Goal: Transaction & Acquisition: Purchase product/service

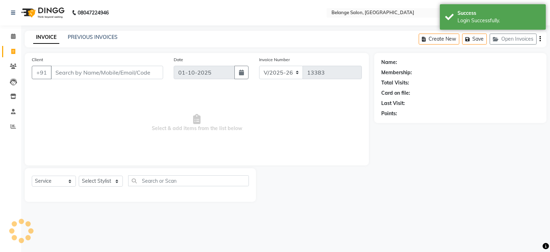
select select "5076"
select select "service"
click at [11, 37] on icon at bounding box center [13, 36] width 5 height 5
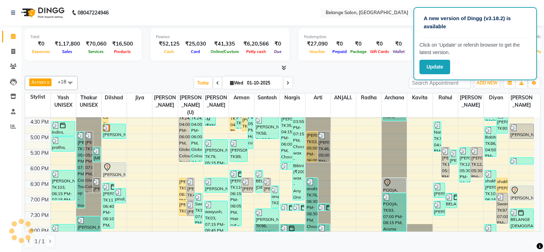
scroll to position [340, 0]
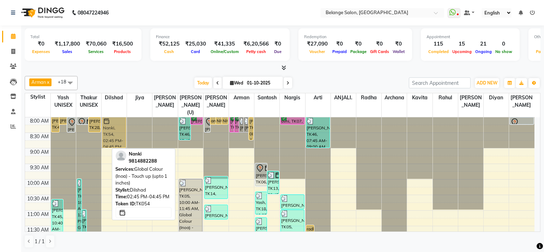
drag, startPoint x: 104, startPoint y: 168, endPoint x: 114, endPoint y: 111, distance: 57.6
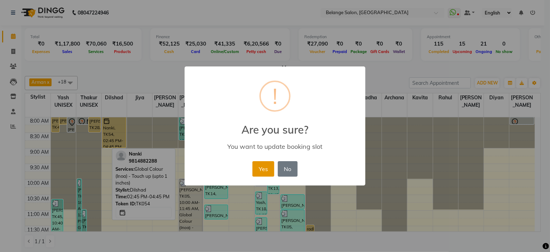
click at [267, 172] on button "Yes" at bounding box center [263, 169] width 22 height 16
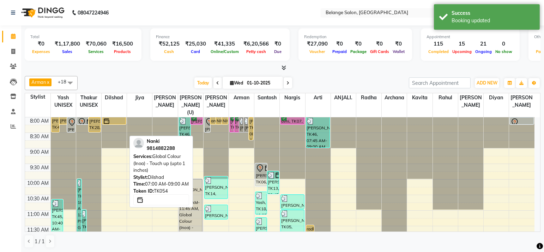
drag, startPoint x: 119, startPoint y: 138, endPoint x: 118, endPoint y: 112, distance: 25.5
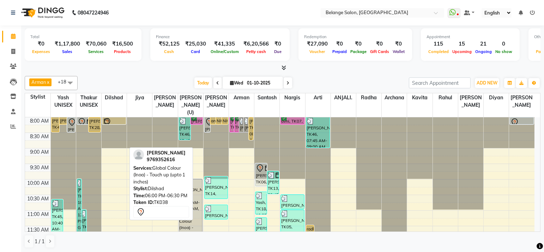
drag, startPoint x: 117, startPoint y: 189, endPoint x: 115, endPoint y: 113, distance: 76.9
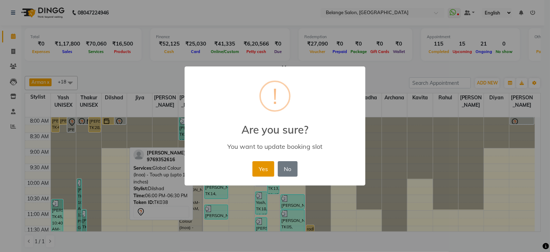
click at [261, 163] on button "Yes" at bounding box center [263, 169] width 22 height 16
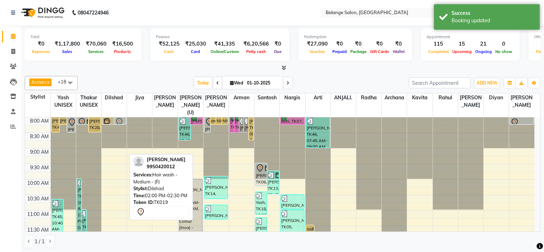
drag, startPoint x: 115, startPoint y: 194, endPoint x: 116, endPoint y: 111, distance: 82.9
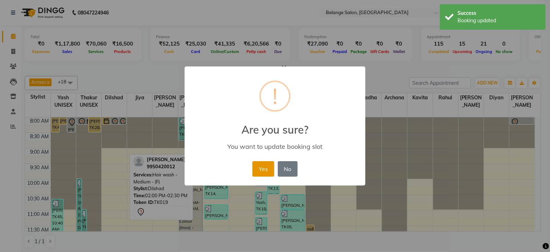
click at [266, 170] on button "Yes" at bounding box center [263, 169] width 22 height 16
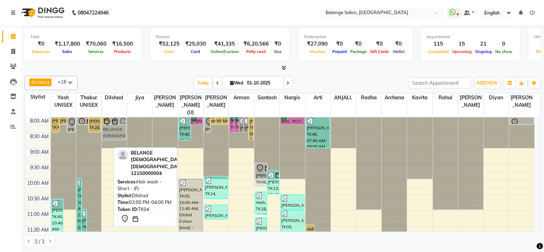
drag, startPoint x: 105, startPoint y: 197, endPoint x: 108, endPoint y: 114, distance: 82.6
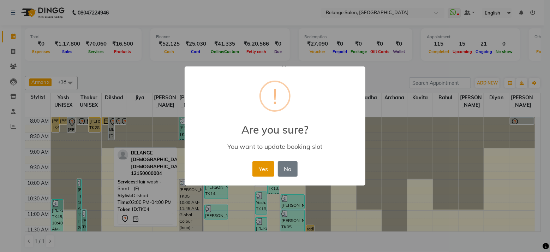
click at [264, 170] on button "Yes" at bounding box center [263, 169] width 22 height 16
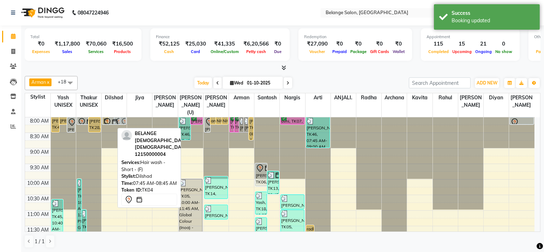
drag, startPoint x: 111, startPoint y: 131, endPoint x: 113, endPoint y: 114, distance: 17.0
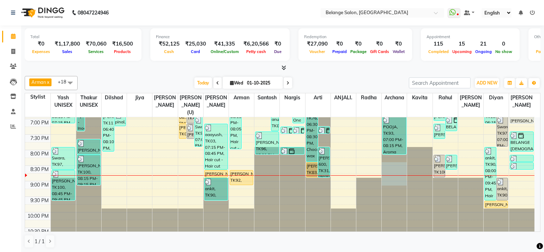
scroll to position [337, 0]
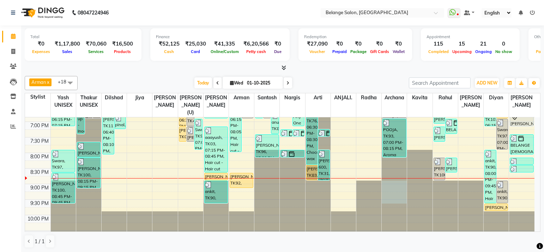
drag, startPoint x: 405, startPoint y: 174, endPoint x: 369, endPoint y: 194, distance: 41.9
click at [369, 194] on tr "Megha, TK40, 07:45 AM-08:30 AM, Ironing/Softcurls/Tongs - Medium shubhangi, TK9…" at bounding box center [280, 12] width 510 height 465
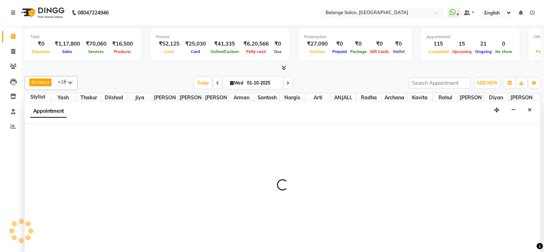
select select "70102"
select select "1260"
select select "tentative"
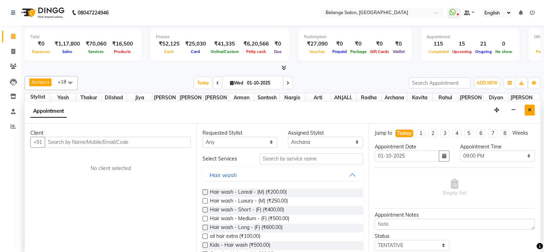
click at [529, 109] on icon "Close" at bounding box center [530, 109] width 4 height 5
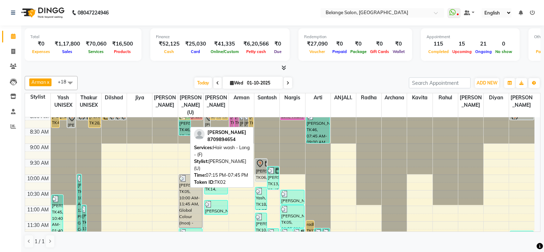
scroll to position [0, 0]
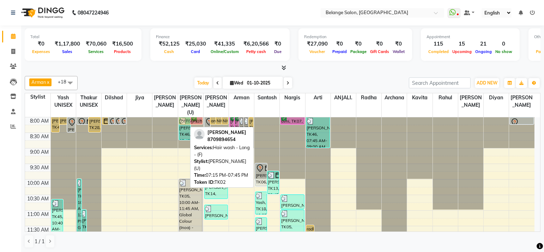
drag, startPoint x: 184, startPoint y: 126, endPoint x: 188, endPoint y: 109, distance: 17.4
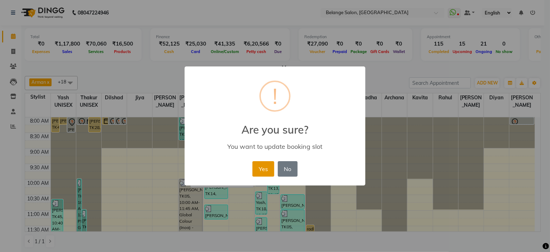
click at [260, 166] on button "Yes" at bounding box center [263, 169] width 22 height 16
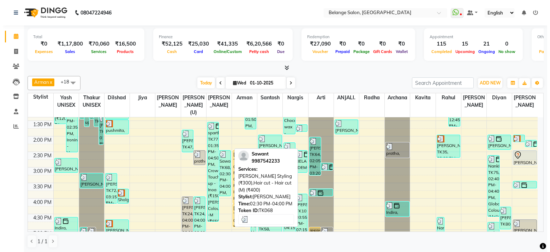
scroll to position [340, 0]
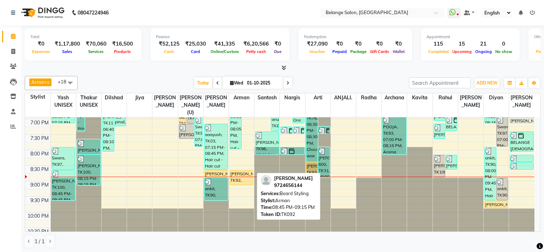
click at [247, 170] on div "[PERSON_NAME], TK92, 08:45 PM-09:15 PM, [PERSON_NAME] Styling" at bounding box center [241, 177] width 23 height 14
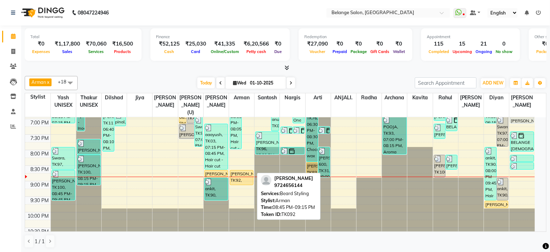
select select "1"
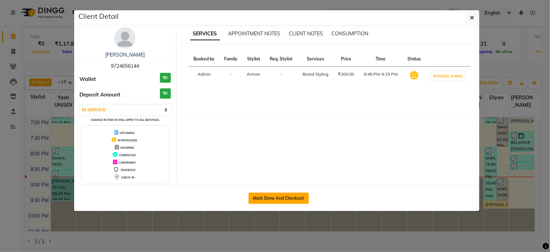
click at [272, 198] on button "Mark Done And Checkout" at bounding box center [278, 197] width 60 height 11
select select "5076"
select select "service"
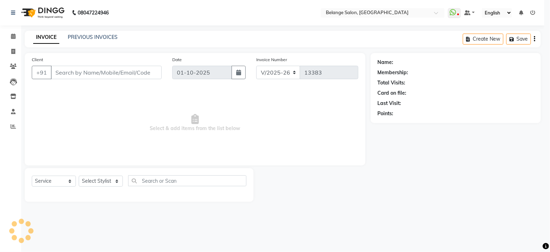
select select "3"
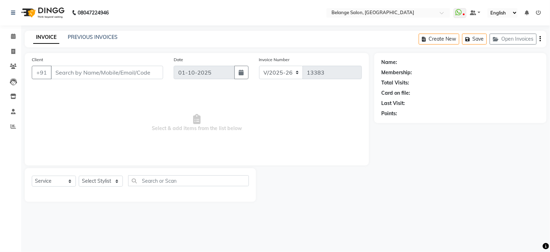
type input "9724656144"
select select "78262"
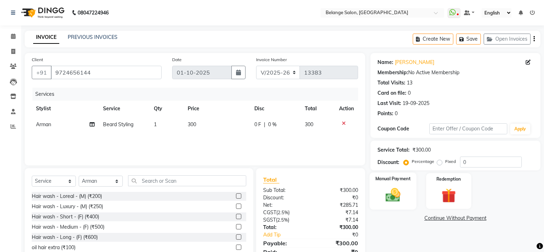
click at [397, 191] on img at bounding box center [393, 194] width 24 height 17
click at [432, 219] on span "GPay" at bounding box center [429, 218] width 14 height 8
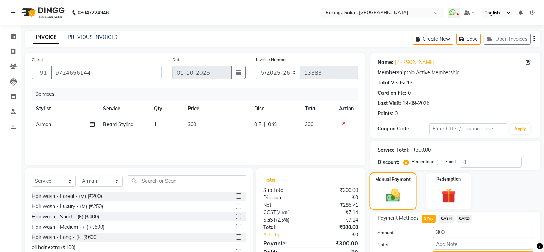
scroll to position [37, 0]
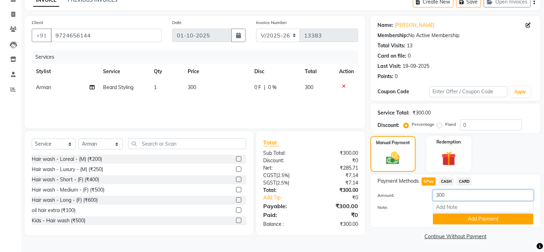
click at [438, 195] on input "300" at bounding box center [483, 194] width 101 height 11
type input "400"
click at [481, 222] on button "Add Payment" at bounding box center [483, 218] width 101 height 11
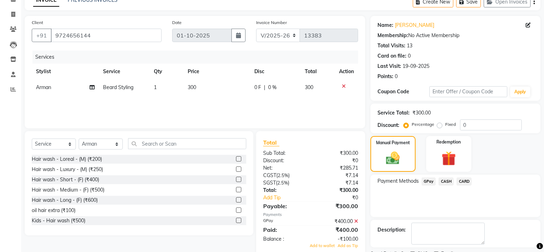
scroll to position [66, 0]
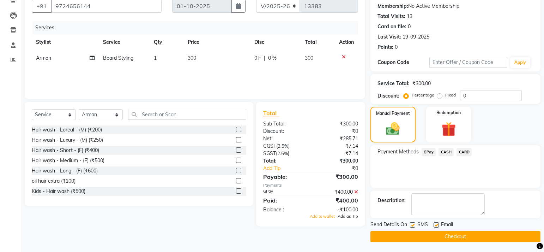
click at [348, 216] on span "Add as Tip" at bounding box center [348, 215] width 20 height 5
click at [409, 235] on button "Checkout" at bounding box center [456, 236] width 170 height 11
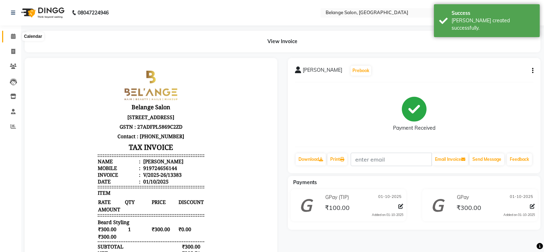
click at [16, 39] on span at bounding box center [13, 36] width 12 height 8
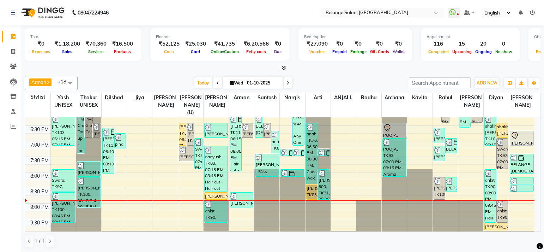
scroll to position [340, 0]
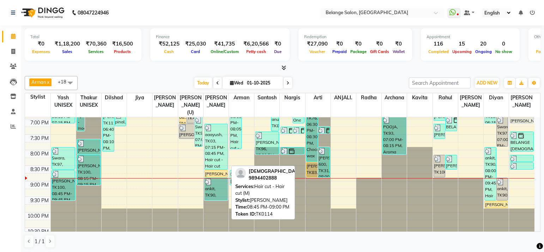
click at [216, 170] on div "[PERSON_NAME], TK114, 08:45 PM-09:00 PM, Hair cut - Hair cut (M)" at bounding box center [216, 173] width 23 height 7
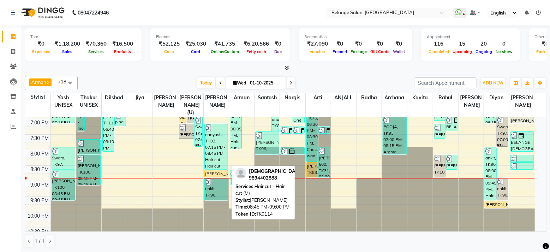
select select "1"
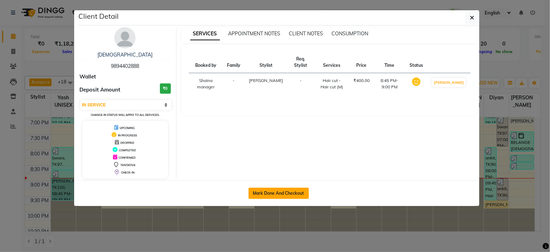
click at [271, 192] on button "Mark Done And Checkout" at bounding box center [278, 192] width 60 height 11
select select "service"
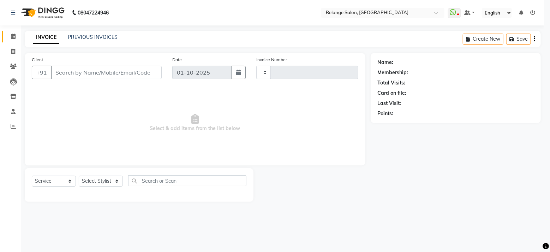
type input "13384"
select select "3"
select select "5076"
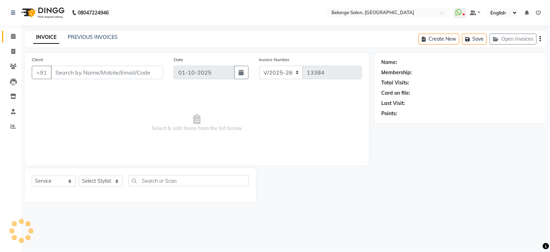
type input "9894402888"
select select "54495"
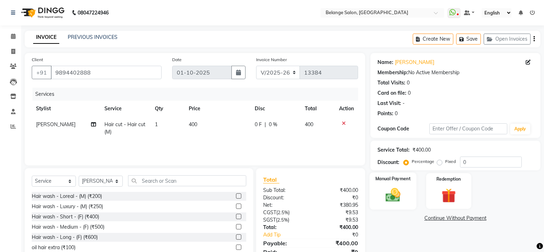
click at [398, 188] on img at bounding box center [393, 194] width 24 height 17
click at [449, 219] on span "CASH" at bounding box center [446, 218] width 15 height 8
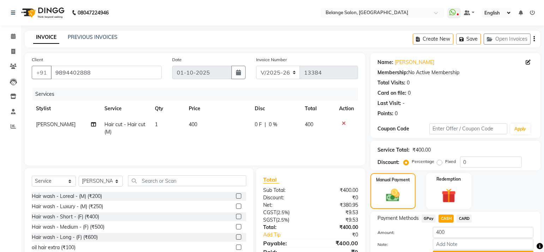
scroll to position [37, 0]
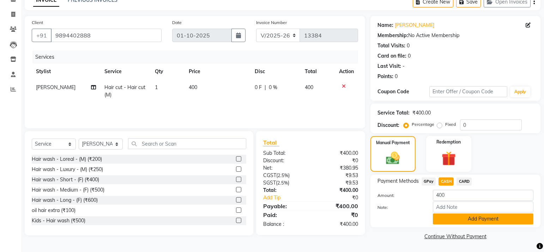
click at [456, 221] on button "Add Payment" at bounding box center [483, 218] width 101 height 11
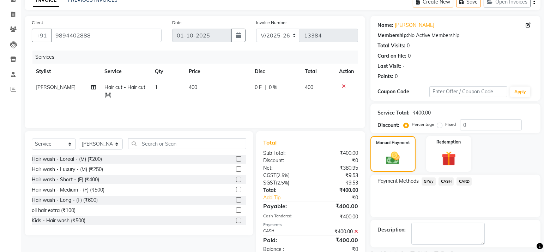
scroll to position [66, 0]
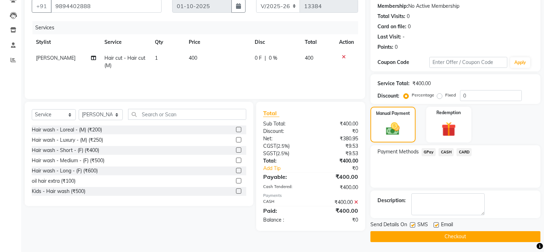
click at [434, 237] on button "Checkout" at bounding box center [456, 236] width 170 height 11
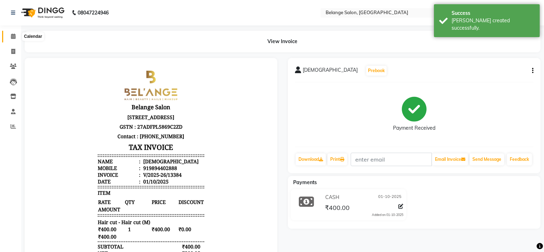
click at [13, 37] on icon at bounding box center [13, 36] width 5 height 5
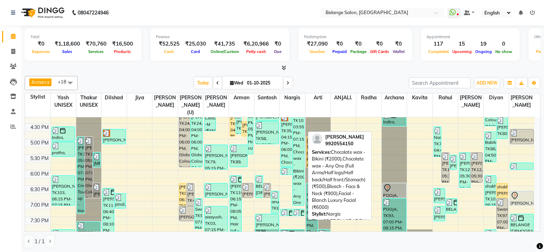
scroll to position [340, 0]
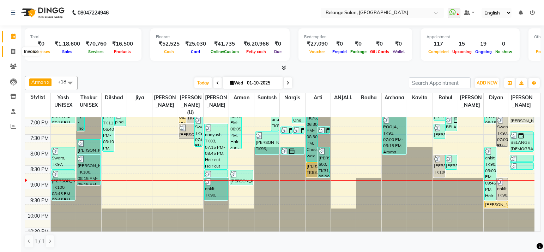
click at [12, 53] on icon at bounding box center [13, 51] width 4 height 5
select select "5076"
select select "service"
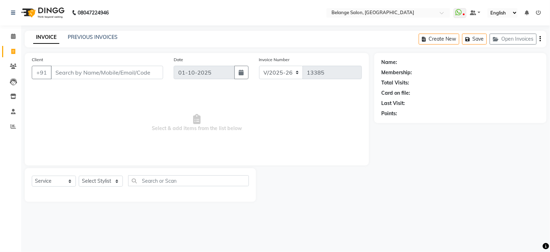
click at [91, 73] on input "Client" at bounding box center [107, 72] width 112 height 13
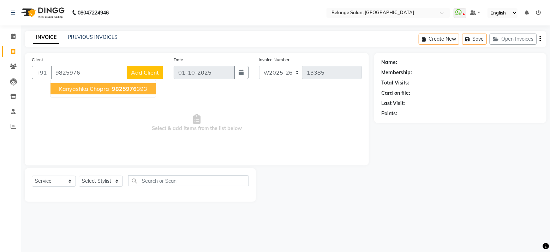
click at [100, 90] on span "kanyashka chopra" at bounding box center [84, 88] width 50 height 7
type input "9825976393"
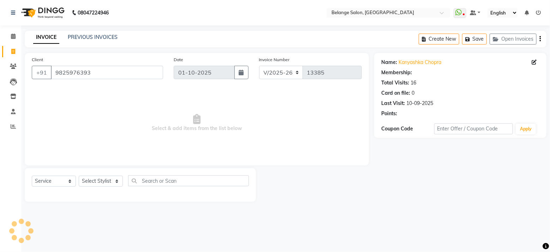
select select "1: Object"
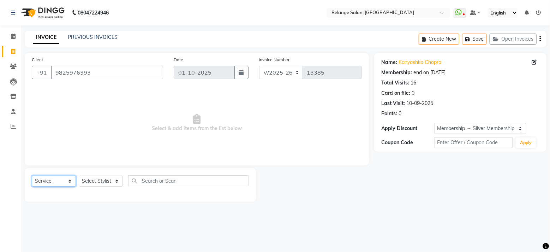
click at [62, 183] on select "Select Service Product Membership Package Voucher Prepaid Gift Card" at bounding box center [54, 180] width 44 height 11
click at [107, 181] on select "Select Stylist aftab (U) Ali amit ANJALI. Archana Arman Arti Belange Billing de…" at bounding box center [101, 180] width 44 height 11
select select "63887"
click at [79, 175] on select "Select Stylist aftab (U) Ali amit ANJALI. Archana Arman Arti Belange Billing de…" at bounding box center [101, 180] width 44 height 11
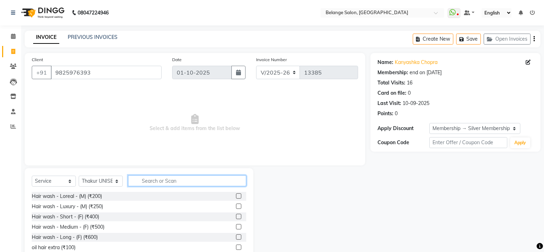
click at [143, 181] on input "text" at bounding box center [187, 180] width 118 height 11
click at [163, 184] on input "text" at bounding box center [187, 180] width 118 height 11
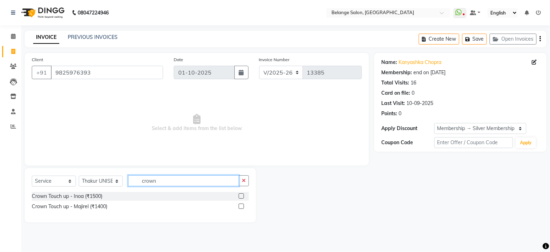
type input "crown"
click at [241, 206] on label at bounding box center [241, 205] width 5 height 5
click at [241, 206] on input "checkbox" at bounding box center [241, 206] width 5 height 5
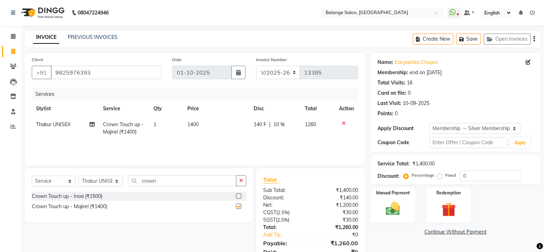
checkbox input "false"
click at [183, 180] on input "crown" at bounding box center [182, 180] width 108 height 11
click at [105, 183] on select "Select Stylist aftab (U) Ali amit ANJALI. Archana Arman Arti Belange Billing de…" at bounding box center [101, 180] width 44 height 11
select select "33845"
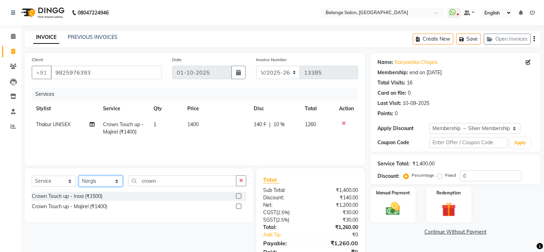
click at [79, 175] on select "Select Stylist aftab (U) Ali amit ANJALI. Archana Arman Arti Belange Billing de…" at bounding box center [101, 180] width 44 height 11
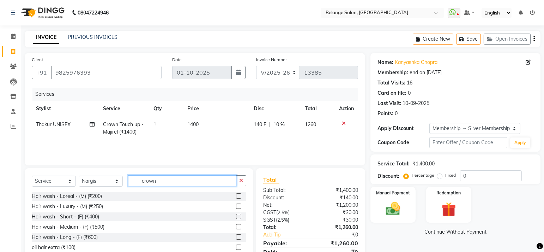
click at [156, 183] on input "crown" at bounding box center [182, 180] width 108 height 11
type input "eye"
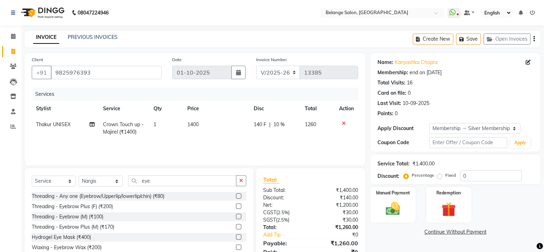
click at [236, 195] on label at bounding box center [238, 195] width 5 height 5
click at [236, 195] on input "checkbox" at bounding box center [238, 196] width 5 height 5
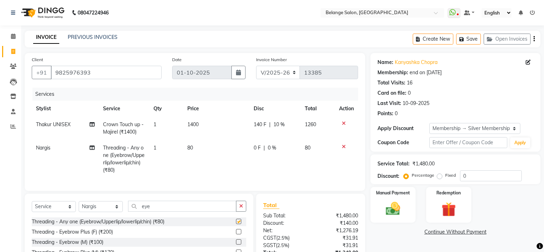
checkbox input "false"
click at [158, 145] on td "1" at bounding box center [166, 159] width 34 height 38
select select "33845"
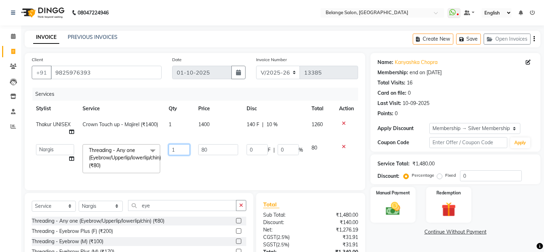
click at [184, 148] on input "1" at bounding box center [179, 149] width 21 height 11
type input "4"
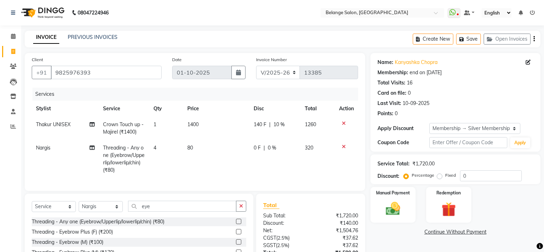
click at [205, 169] on td "80" at bounding box center [216, 159] width 66 height 38
select select "33845"
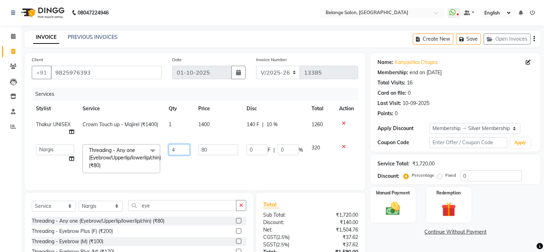
click at [183, 150] on input "4" at bounding box center [179, 149] width 21 height 11
type input "3"
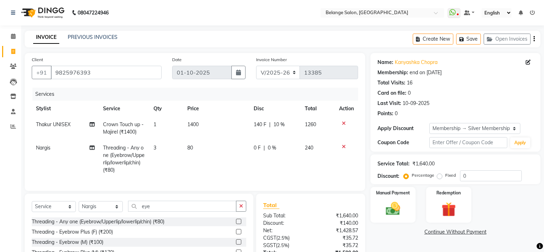
click at [195, 164] on td "80" at bounding box center [216, 159] width 66 height 38
select select "33845"
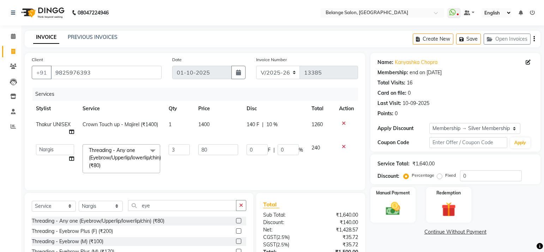
scroll to position [61, 0]
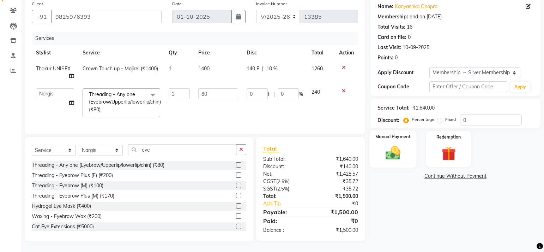
click at [395, 144] on img at bounding box center [393, 152] width 24 height 17
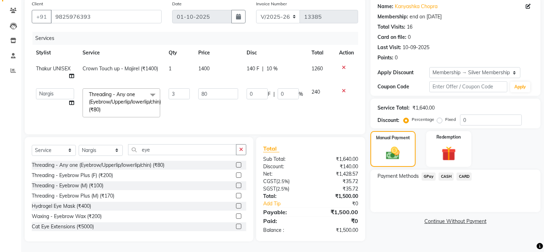
click at [451, 172] on span "CASH" at bounding box center [446, 176] width 15 height 8
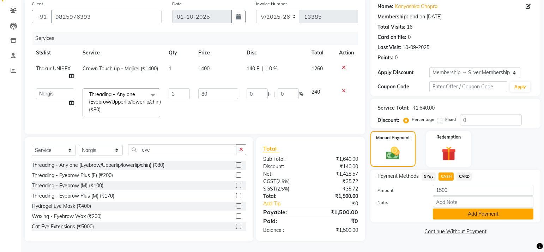
click at [454, 208] on button "Add Payment" at bounding box center [483, 213] width 101 height 11
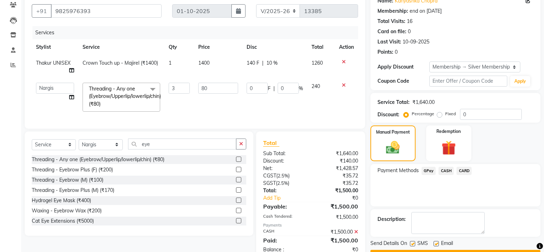
scroll to position [86, 0]
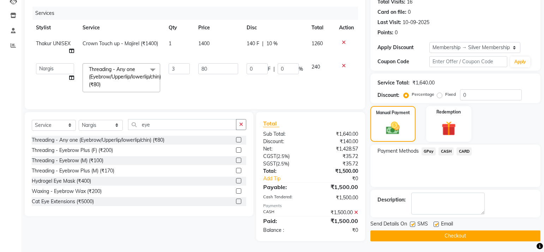
click at [451, 233] on button "Checkout" at bounding box center [456, 235] width 170 height 11
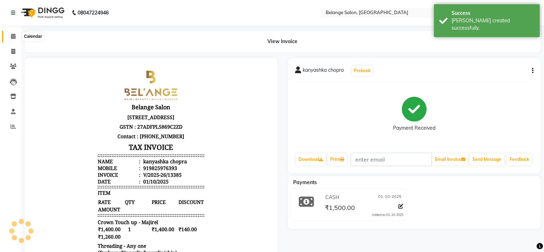
click at [11, 40] on span at bounding box center [13, 36] width 12 height 8
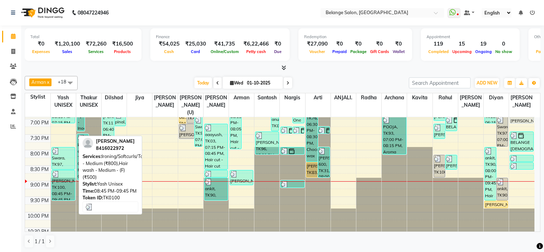
click at [69, 170] on div "[PERSON_NAME], TK100, 08:45 PM-09:45 PM, Ironing/Softcurls/Tongs - Medium (₹800…" at bounding box center [63, 185] width 23 height 30
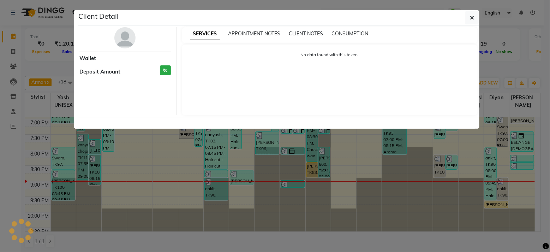
select select "3"
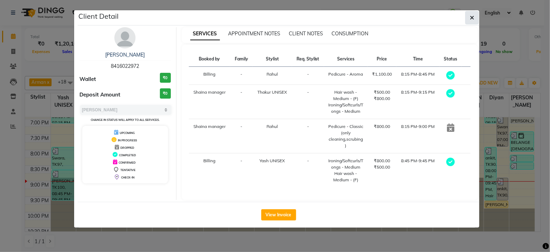
click at [475, 19] on button "button" at bounding box center [471, 17] width 13 height 13
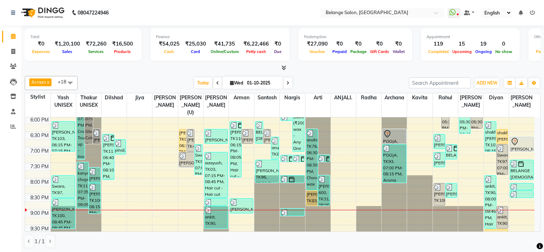
scroll to position [340, 0]
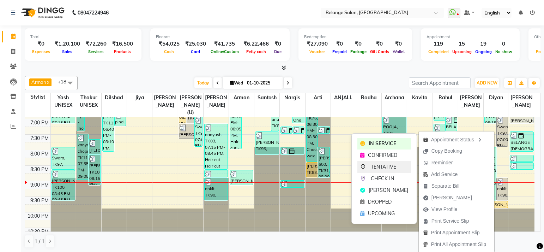
click at [396, 167] on span "TENTATIVE" at bounding box center [383, 166] width 25 height 7
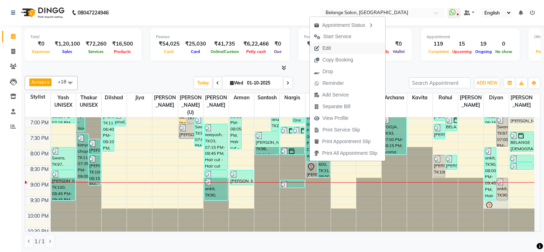
click at [333, 50] on span "Edit" at bounding box center [322, 48] width 25 height 12
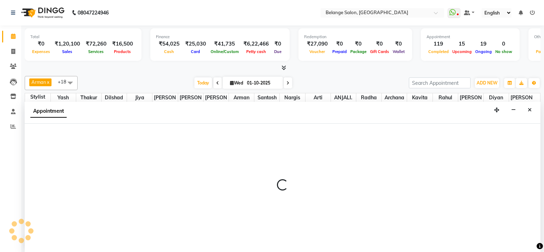
select select "tentative"
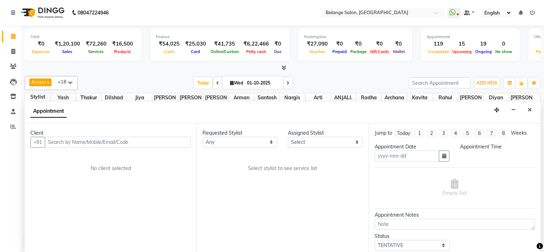
type input "01-10-2025"
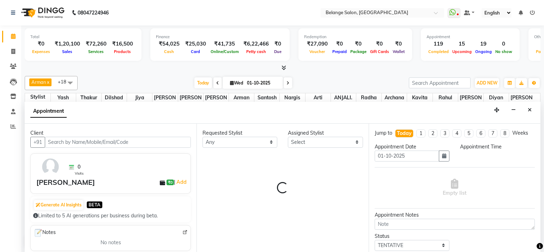
select select "91593"
select select "1230"
select select "2818"
select select "2822"
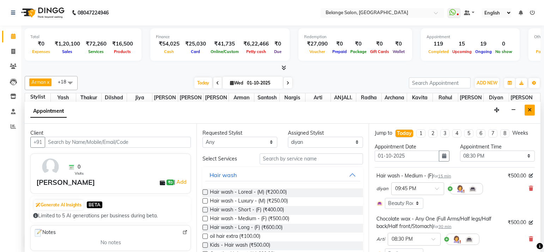
click at [532, 106] on button "Close" at bounding box center [530, 109] width 10 height 11
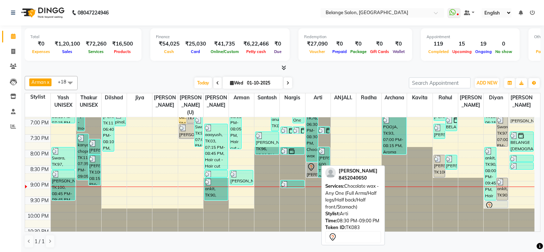
click at [307, 163] on icon at bounding box center [311, 167] width 8 height 8
select select "7"
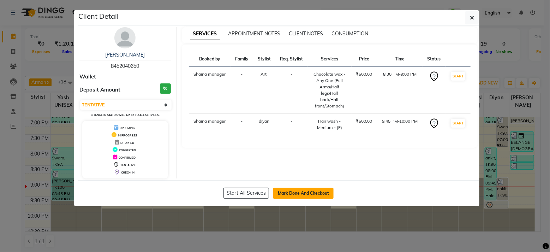
click at [303, 192] on button "Mark Done And Checkout" at bounding box center [303, 192] width 60 height 11
select select "5076"
select select "service"
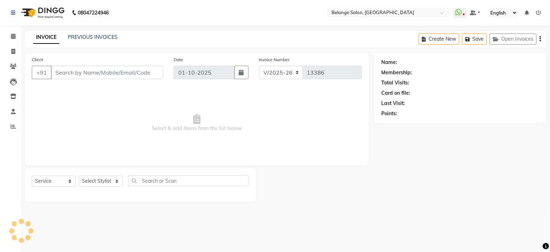
type input "8452040650"
select select "52812"
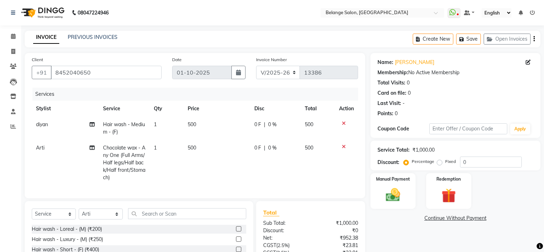
click at [132, 154] on span "Chocolate wax - Any One (Full Arms/Half legs/Half back/Half front/Stomach)" at bounding box center [124, 162] width 42 height 36
select select "52812"
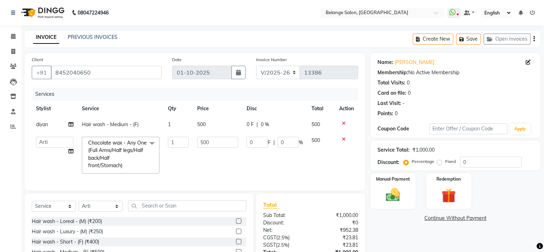
click at [132, 154] on span "Chocolate wax - Any One (Full Arms/Half legs/Half back/Half front/Stomach) x" at bounding box center [117, 154] width 62 height 30
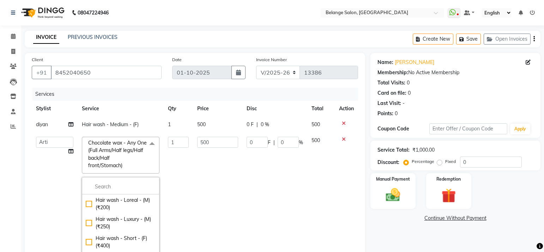
click at [182, 175] on td "1" at bounding box center [179, 200] width 30 height 136
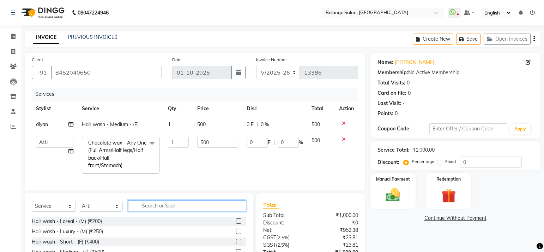
click at [178, 211] on input "text" at bounding box center [187, 205] width 118 height 11
click at [183, 139] on input "1" at bounding box center [178, 142] width 21 height 11
type input "2"
click at [189, 212] on div "Select Service Product Membership Package Voucher Prepaid Gift Card Select Styl…" at bounding box center [139, 245] width 229 height 104
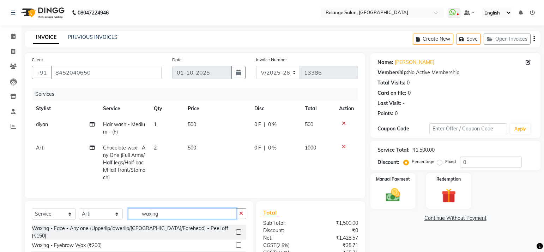
scroll to position [69, 0]
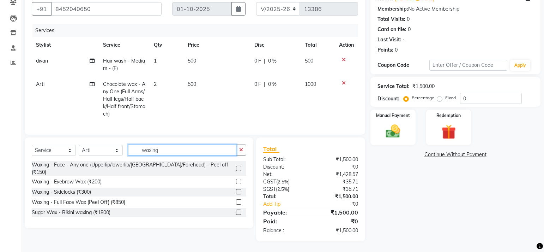
type input "waxing"
click at [239, 189] on label at bounding box center [238, 191] width 5 height 5
click at [239, 189] on input "checkbox" at bounding box center [238, 191] width 5 height 5
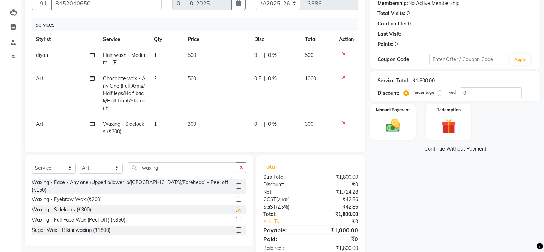
checkbox input "false"
click at [152, 173] on input "waxing" at bounding box center [182, 167] width 108 height 11
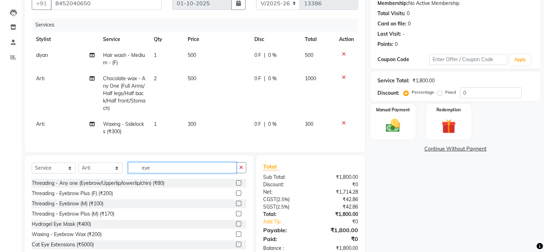
type input "eye"
click at [236, 185] on label at bounding box center [238, 182] width 5 height 5
click at [236, 185] on input "checkbox" at bounding box center [238, 183] width 5 height 5
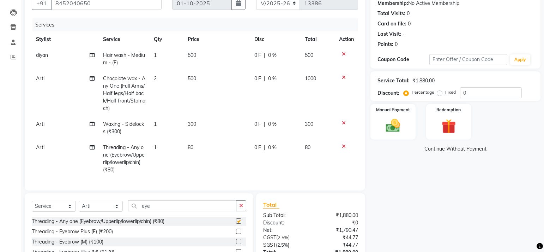
checkbox input "false"
click at [164, 146] on td "1" at bounding box center [167, 158] width 34 height 38
select select "52812"
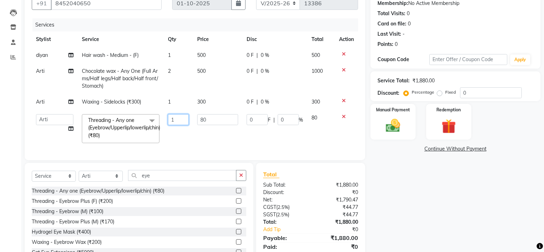
click at [180, 122] on input "1" at bounding box center [178, 119] width 21 height 11
type input "2"
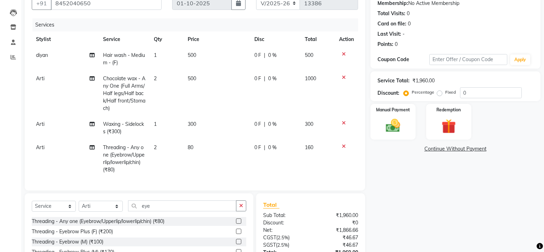
click at [217, 148] on div "Services Stylist Service Qty Price Disc Total Action diyan Hair wash - Medium -…" at bounding box center [195, 100] width 326 height 165
click at [132, 55] on span "Hair wash - Medium - (F)" at bounding box center [124, 59] width 42 height 14
select select "91593"
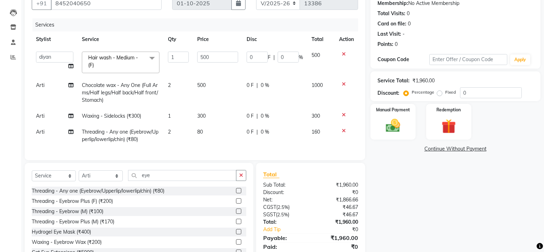
click at [132, 55] on span "Hair wash - Medium - (F)" at bounding box center [113, 61] width 50 height 14
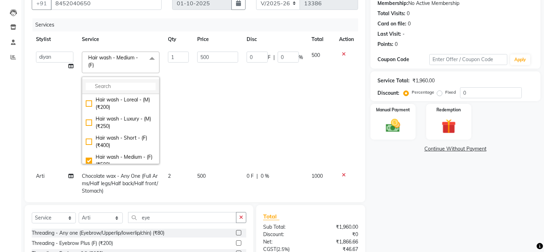
click at [121, 85] on input "multiselect-search" at bounding box center [121, 86] width 70 height 7
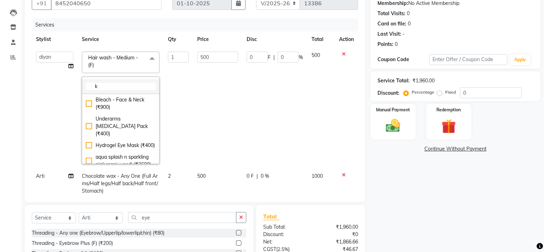
type input "k"
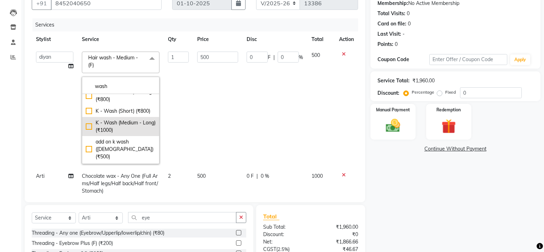
scroll to position [152, 0]
type input "wash"
click at [87, 115] on div "K - Wash (Short) (₹800)" at bounding box center [121, 111] width 70 height 7
type input "800"
checkbox input "true"
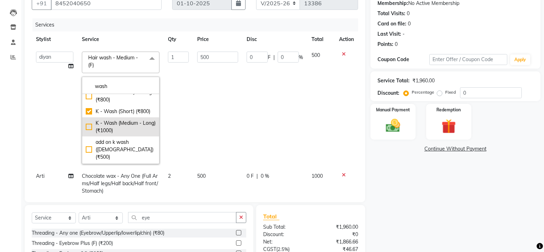
checkbox input "false"
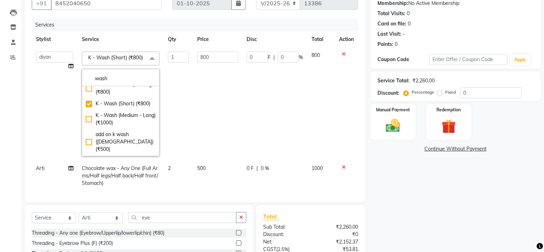
click at [215, 131] on td "800" at bounding box center [217, 103] width 49 height 113
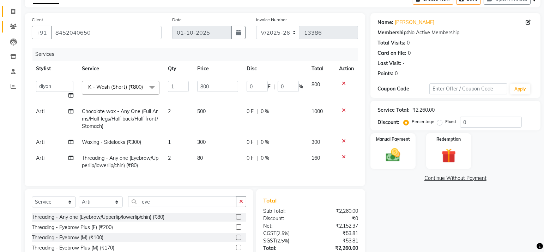
scroll to position [0, 0]
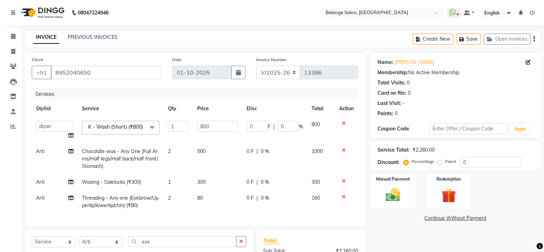
click at [150, 131] on span at bounding box center [152, 127] width 14 height 13
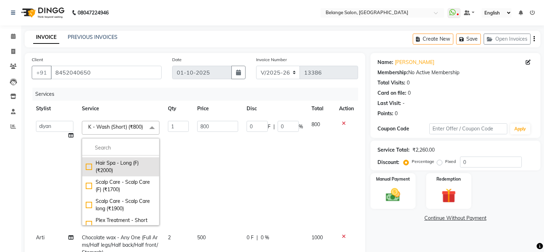
scroll to position [168, 0]
click at [129, 151] on input "multiselect-search" at bounding box center [121, 147] width 70 height 7
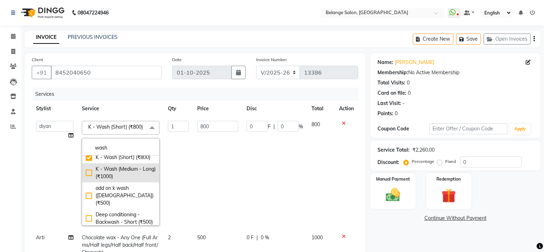
type input "wash"
click at [86, 180] on div "K - Wash (Medium - Long) (₹1000)" at bounding box center [121, 172] width 70 height 15
type input "1000"
checkbox input "false"
checkbox input "true"
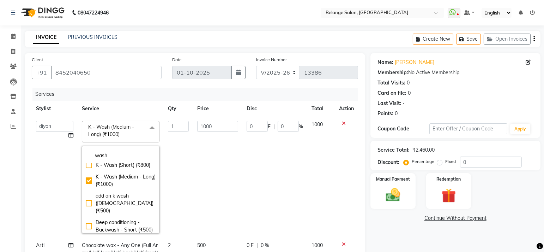
click at [209, 191] on td "1000" at bounding box center [217, 176] width 49 height 121
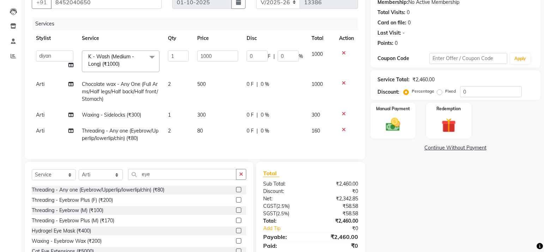
scroll to position [51, 0]
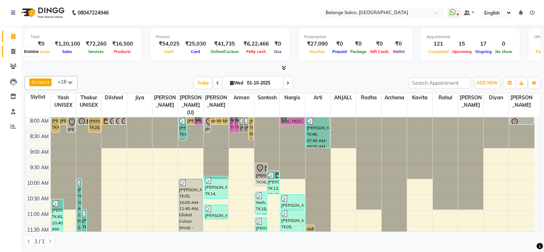
click at [13, 53] on icon at bounding box center [13, 51] width 4 height 5
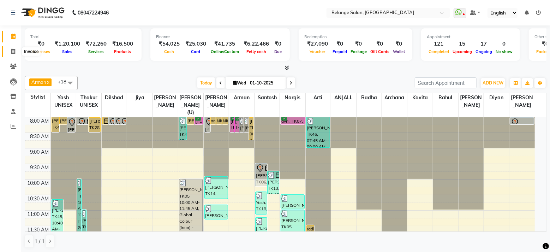
select select "5076"
select select "service"
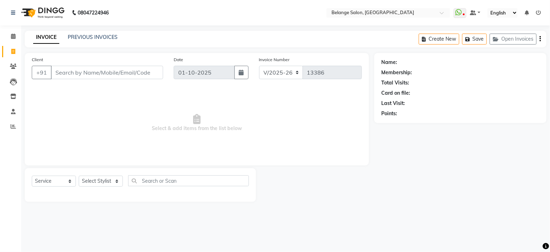
click at [84, 69] on input "Client" at bounding box center [107, 72] width 112 height 13
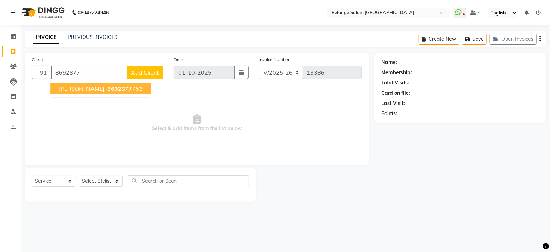
click at [109, 91] on span "8692877" at bounding box center [119, 88] width 25 height 7
type input "8692877753"
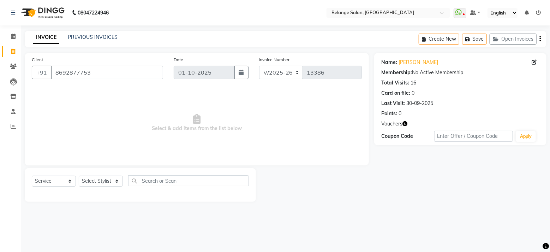
click at [404, 124] on icon "button" at bounding box center [404, 123] width 5 height 5
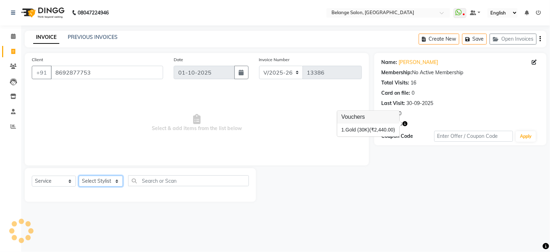
click at [106, 183] on select "Select Stylist aftab (U) Ali amit ANJALI. Archana Arman Arti Belange Billing de…" at bounding box center [101, 180] width 44 height 11
select select "91593"
click at [79, 175] on select "Select Stylist aftab (U) Ali amit ANJALI. Archana Arman Arti Belange Billing de…" at bounding box center [101, 180] width 44 height 11
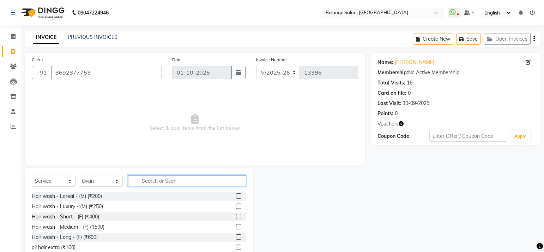
click at [176, 182] on input "text" at bounding box center [187, 180] width 118 height 11
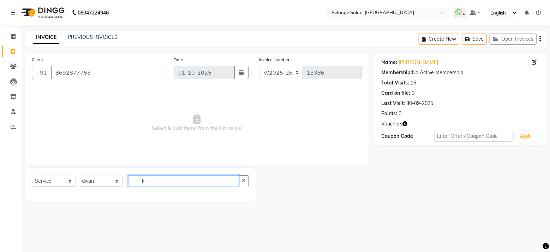
type input "k"
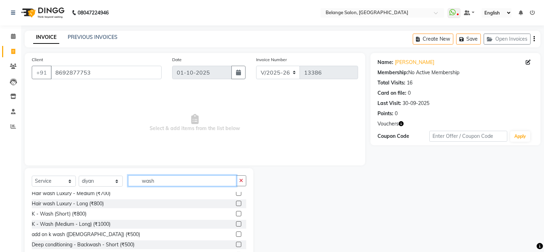
scroll to position [75, 0]
type input "wash"
click at [236, 224] on label at bounding box center [238, 223] width 5 height 5
click at [236, 224] on input "checkbox" at bounding box center [238, 223] width 5 height 5
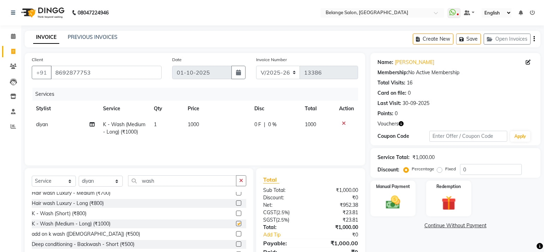
checkbox input "false"
click at [113, 181] on select "Select Stylist aftab (U) Ali amit ANJALI. Archana Arman Arti Belange Billing de…" at bounding box center [101, 180] width 44 height 11
select select "52812"
click at [79, 175] on select "Select Stylist aftab (U) Ali amit ANJALI. Archana Arman Arti Belange Billing de…" at bounding box center [101, 180] width 44 height 11
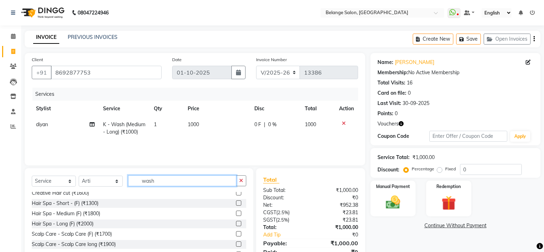
click at [160, 181] on input "wash" at bounding box center [182, 180] width 108 height 11
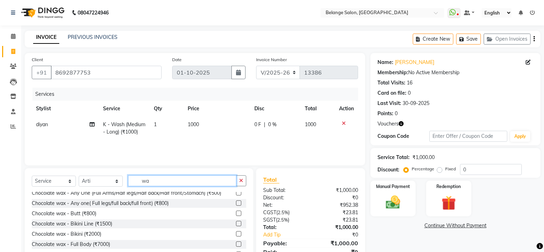
scroll to position [0, 0]
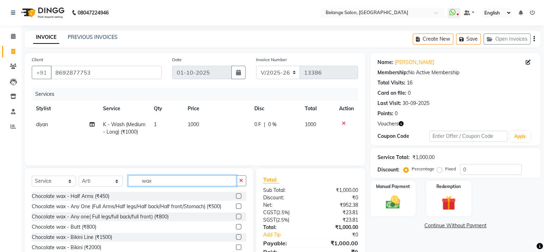
type input "wax"
click at [236, 206] on label at bounding box center [238, 205] width 5 height 5
click at [236, 206] on input "checkbox" at bounding box center [238, 206] width 5 height 5
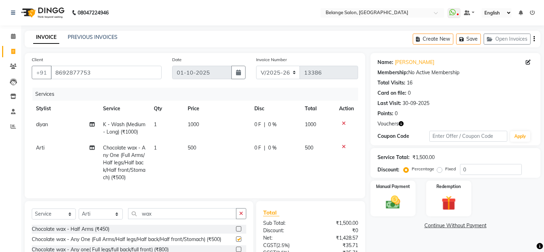
checkbox input "false"
click at [160, 146] on td "1" at bounding box center [167, 163] width 34 height 46
select select "52812"
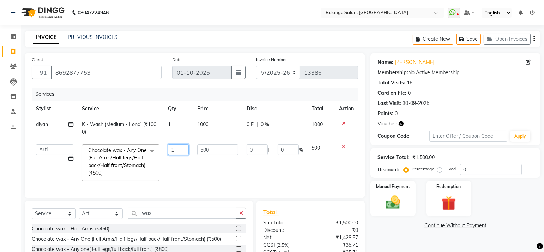
click at [179, 151] on input "1" at bounding box center [178, 149] width 21 height 11
type input "2"
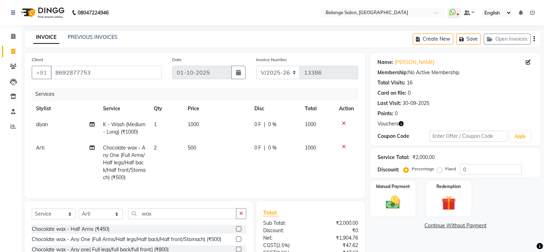
click at [184, 164] on tr "Arti Chocolate wax - Any One (Full Arms/Half legs/Half back/Half front/Stomach)…" at bounding box center [195, 163] width 326 height 46
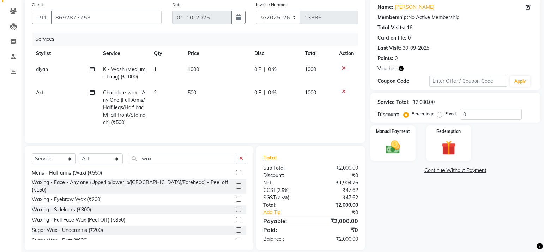
scroll to position [94, 0]
click at [236, 207] on label at bounding box center [238, 208] width 5 height 5
click at [236, 207] on input "checkbox" at bounding box center [238, 209] width 5 height 5
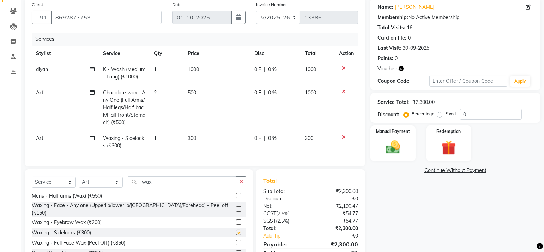
checkbox input "false"
click at [195, 186] on input "wax" at bounding box center [182, 181] width 108 height 11
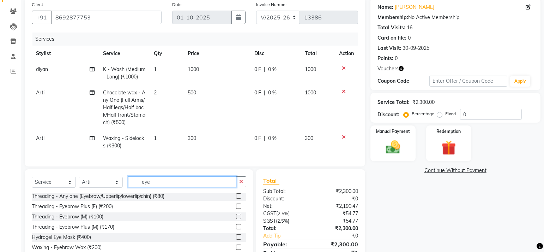
scroll to position [93, 0]
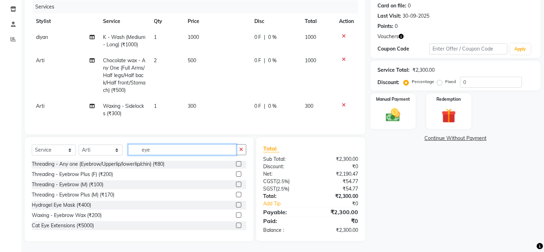
type input "eye"
click at [236, 163] on label at bounding box center [238, 163] width 5 height 5
click at [236, 163] on input "checkbox" at bounding box center [238, 164] width 5 height 5
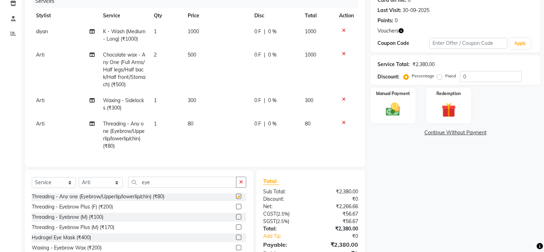
checkbox input "false"
click at [162, 122] on td "1" at bounding box center [167, 135] width 34 height 38
select select "52812"
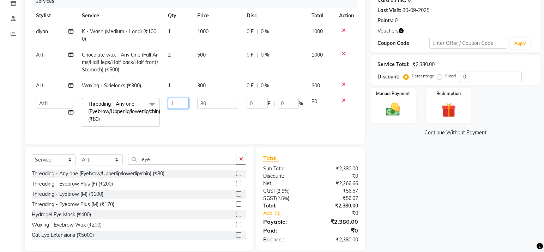
click at [181, 104] on input "1" at bounding box center [178, 103] width 21 height 11
type input "2"
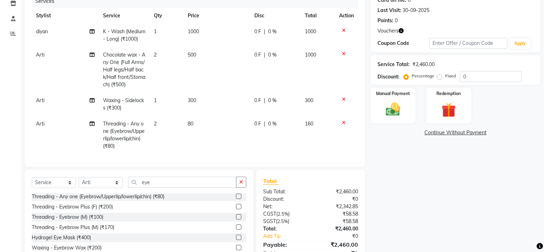
click at [221, 126] on td "80" at bounding box center [216, 135] width 67 height 38
select select "52812"
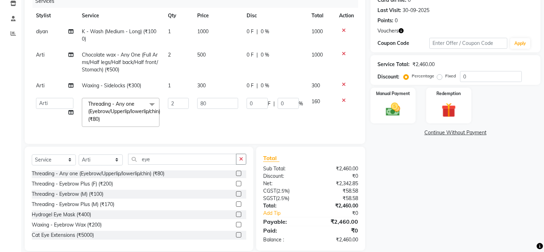
click at [400, 30] on icon "button" at bounding box center [401, 30] width 5 height 5
click at [442, 104] on img at bounding box center [449, 110] width 24 height 19
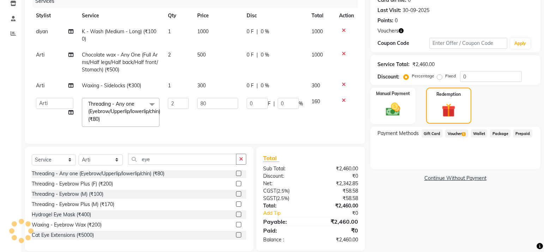
click at [452, 133] on span "Voucher 1" at bounding box center [456, 133] width 23 height 8
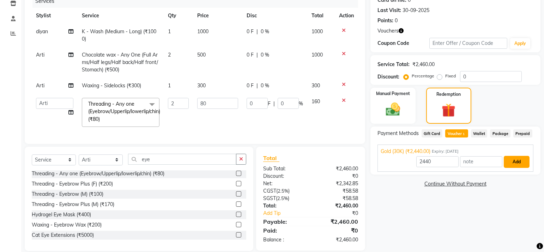
click at [522, 161] on button "Add" at bounding box center [517, 162] width 26 height 12
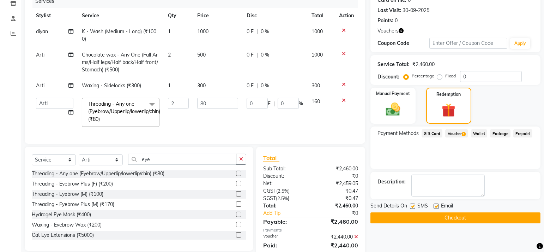
click at [429, 133] on span "Gift Card" at bounding box center [432, 133] width 21 height 8
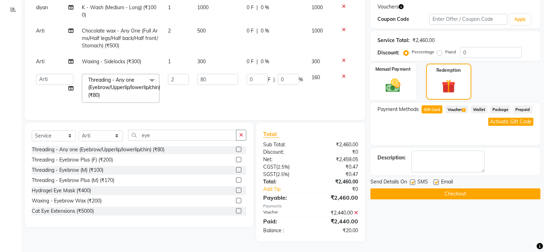
click at [394, 79] on img at bounding box center [393, 85] width 24 height 17
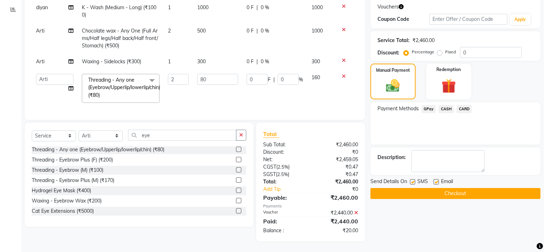
click at [425, 105] on span "GPay" at bounding box center [429, 109] width 14 height 8
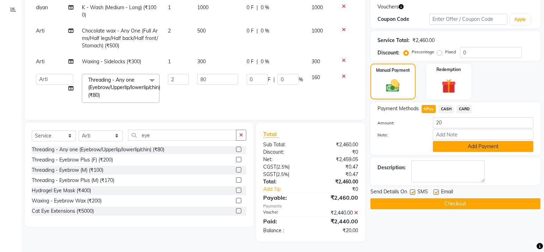
click at [471, 141] on button "Add Payment" at bounding box center [483, 146] width 101 height 11
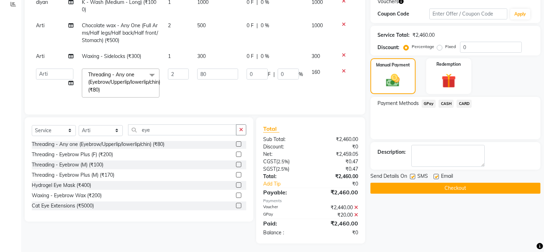
click at [447, 189] on button "Checkout" at bounding box center [456, 187] width 170 height 11
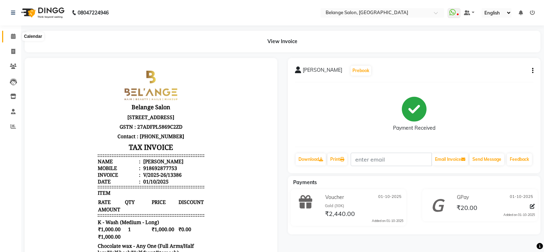
click at [14, 35] on icon at bounding box center [13, 36] width 5 height 5
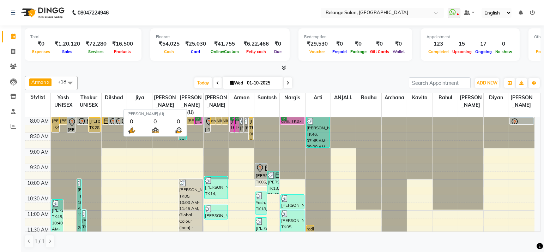
click at [184, 105] on th "[PERSON_NAME] (U)" at bounding box center [190, 105] width 25 height 24
